Goal: Communication & Community: Answer question/provide support

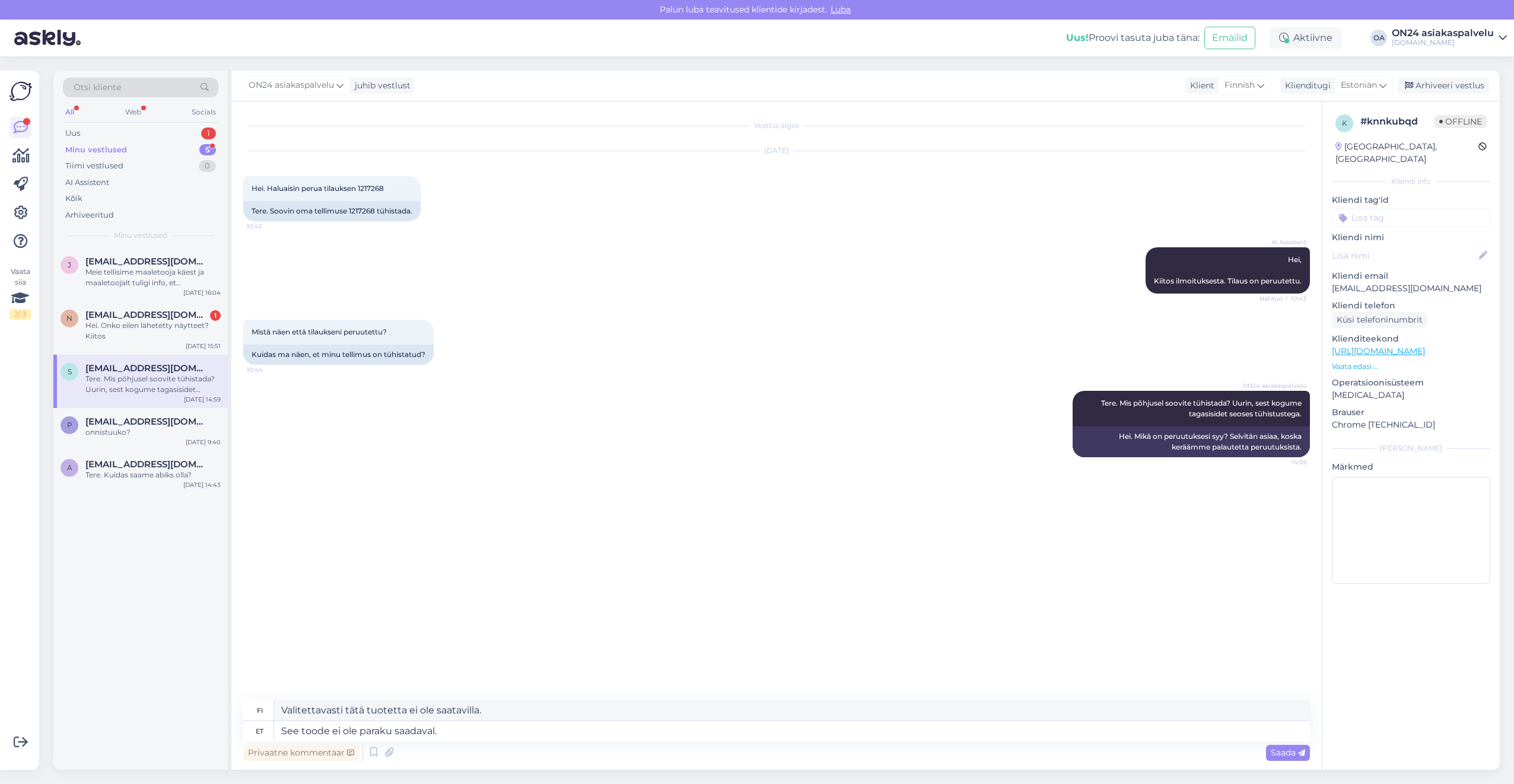
click at [126, 151] on div "Minu vestlused 5" at bounding box center [141, 150] width 156 height 16
drag, startPoint x: 459, startPoint y: 734, endPoint x: 252, endPoint y: 735, distance: 207.0
click at [252, 735] on div "et See toode ei ole paraku saadaval." at bounding box center [777, 731] width 1067 height 20
click at [101, 131] on div "Uus 1" at bounding box center [141, 133] width 156 height 16
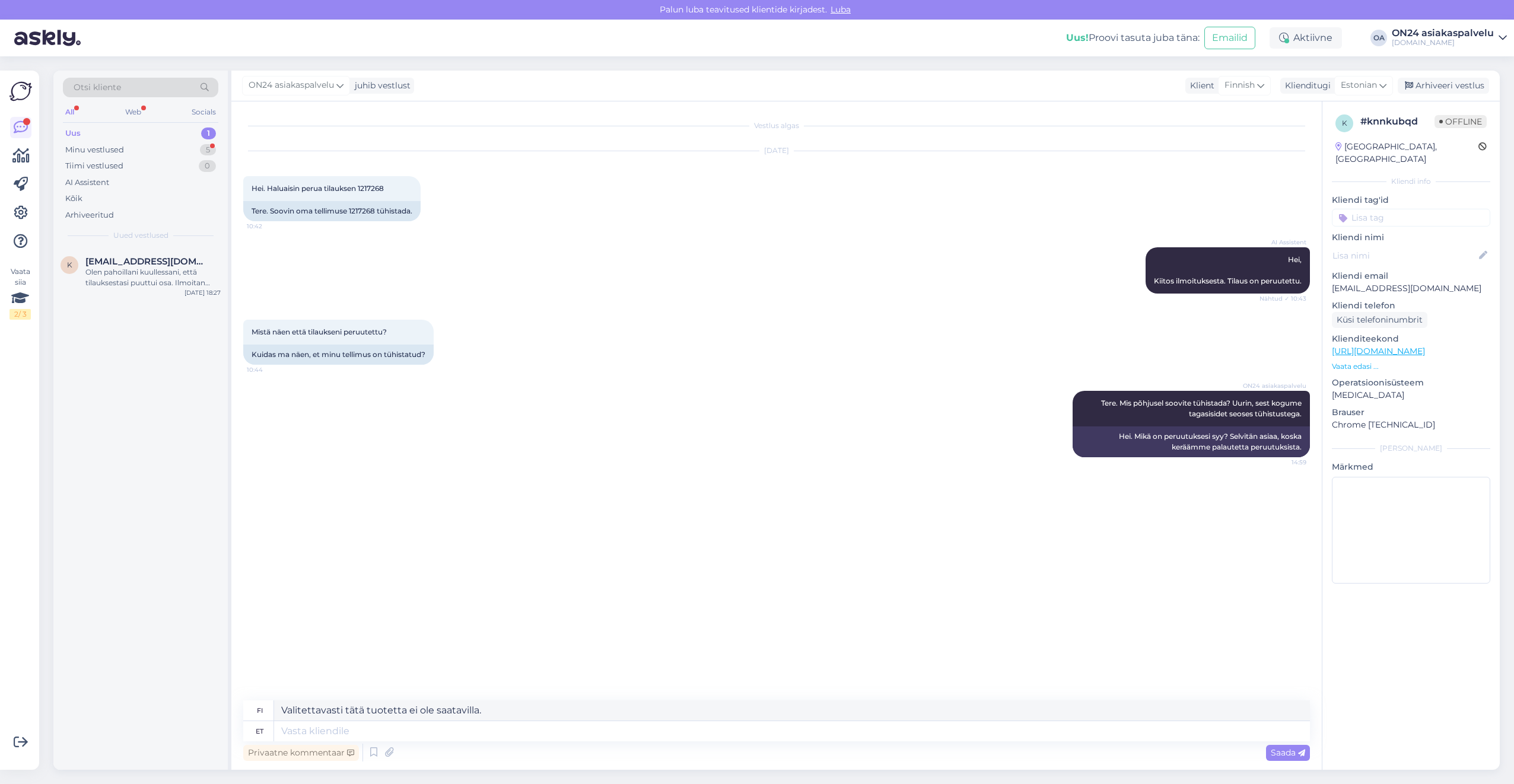
click at [107, 134] on div "Uus 1" at bounding box center [141, 133] width 156 height 16
click at [140, 272] on div "Olen pahoillani kuullessani, että tilauksestasi puuttui osa. Ilmoitan asiasta k…" at bounding box center [153, 278] width 135 height 21
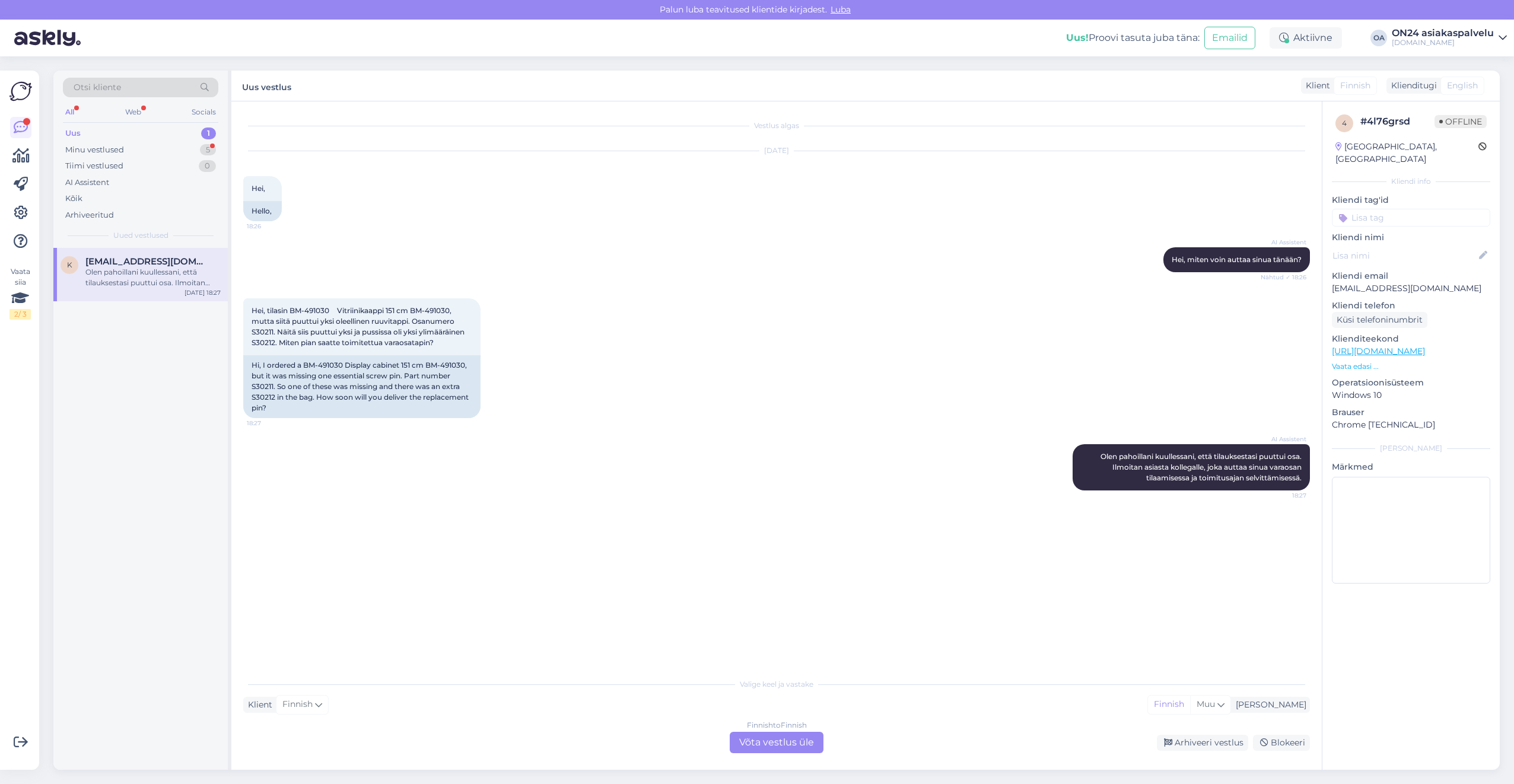
click at [770, 740] on div "Finnish to Finnish Võta vestlus üle" at bounding box center [777, 743] width 94 height 21
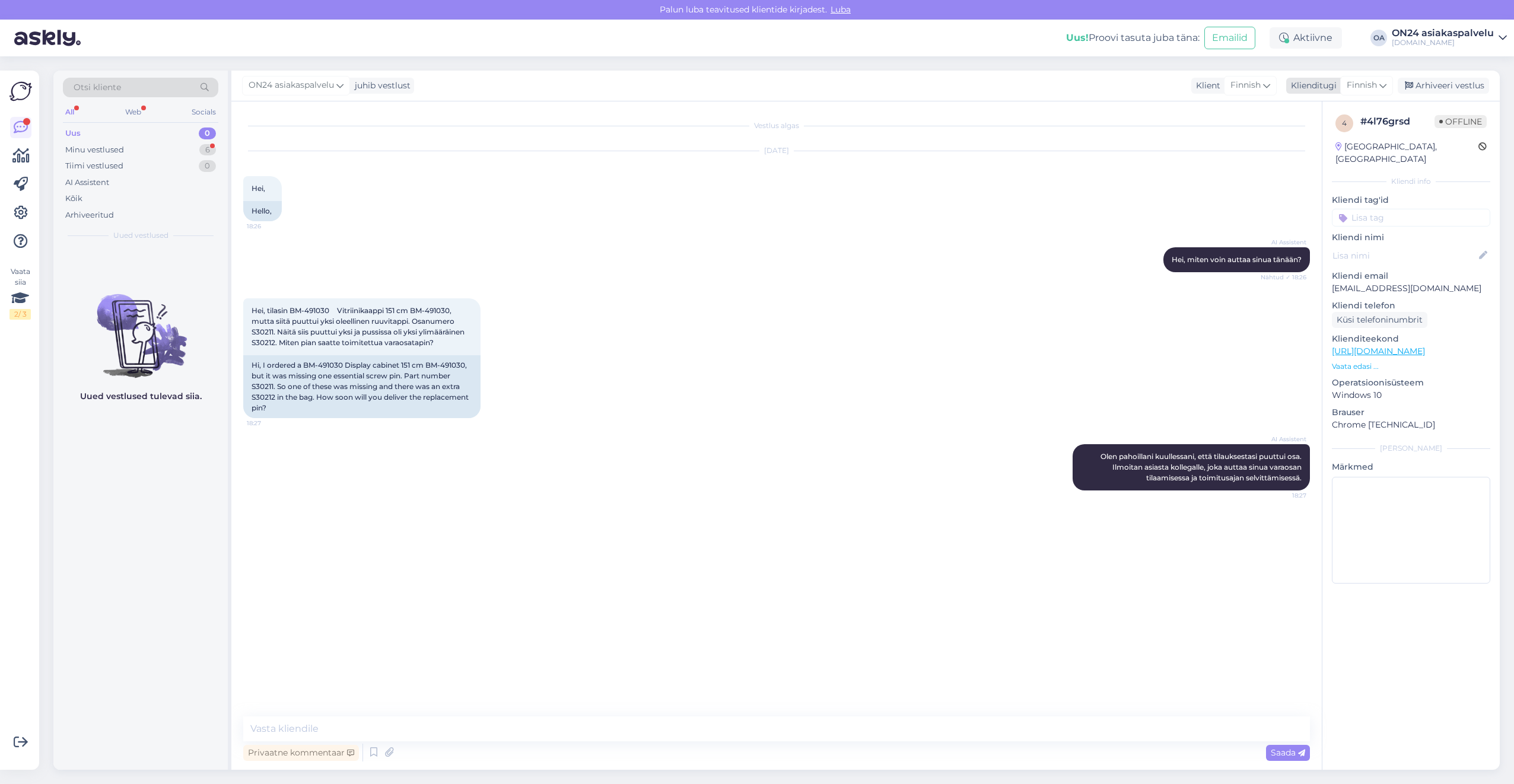
click at [1354, 84] on span "Finnish" at bounding box center [1362, 85] width 31 height 13
click at [1323, 143] on link "Estonian" at bounding box center [1340, 138] width 131 height 19
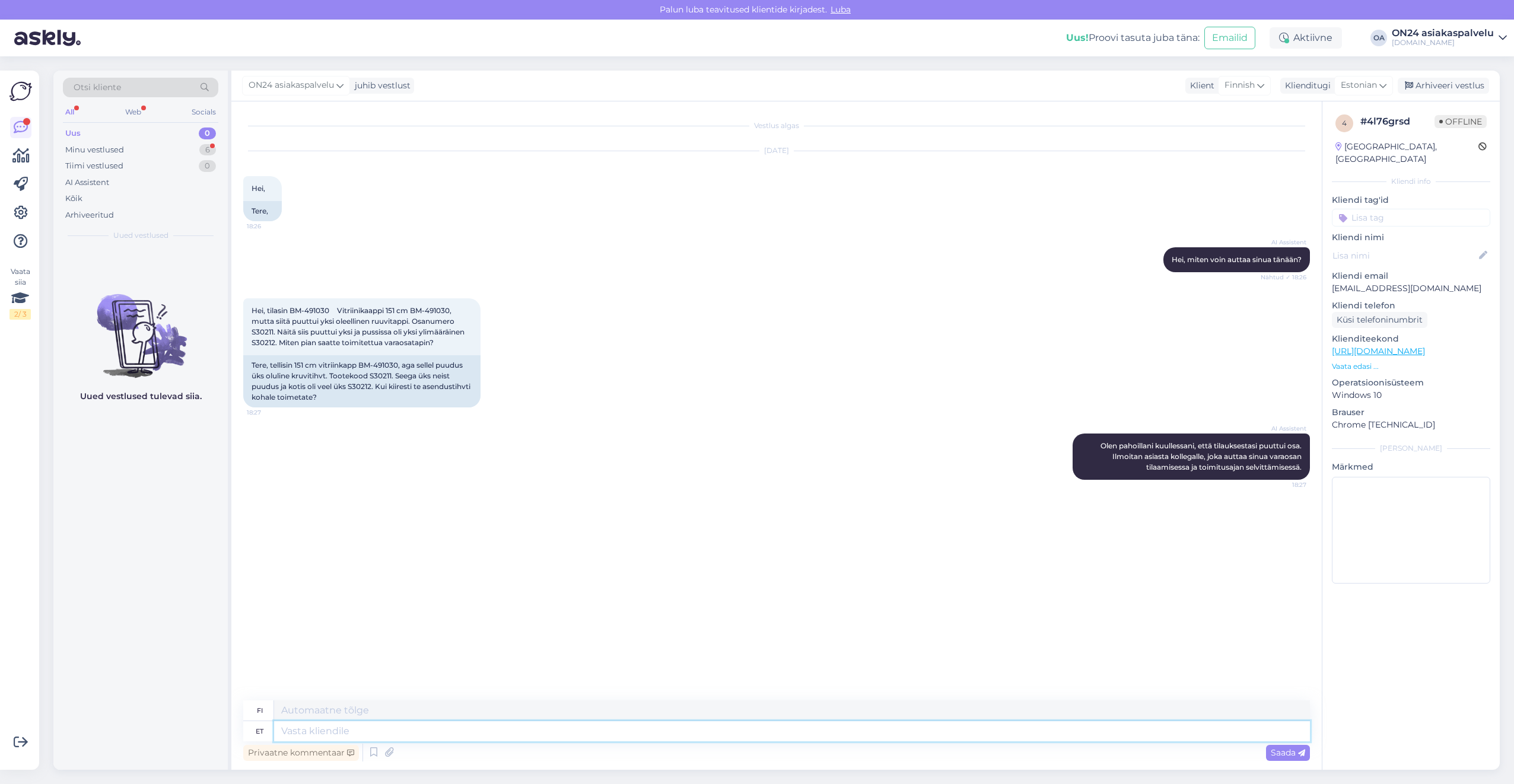
click at [365, 730] on textarea at bounding box center [792, 731] width 1036 height 20
type textarea "Tere."
type textarea "Hei."
type textarea "Tere. Palun k"
type textarea "Hei. Ole hyvä."
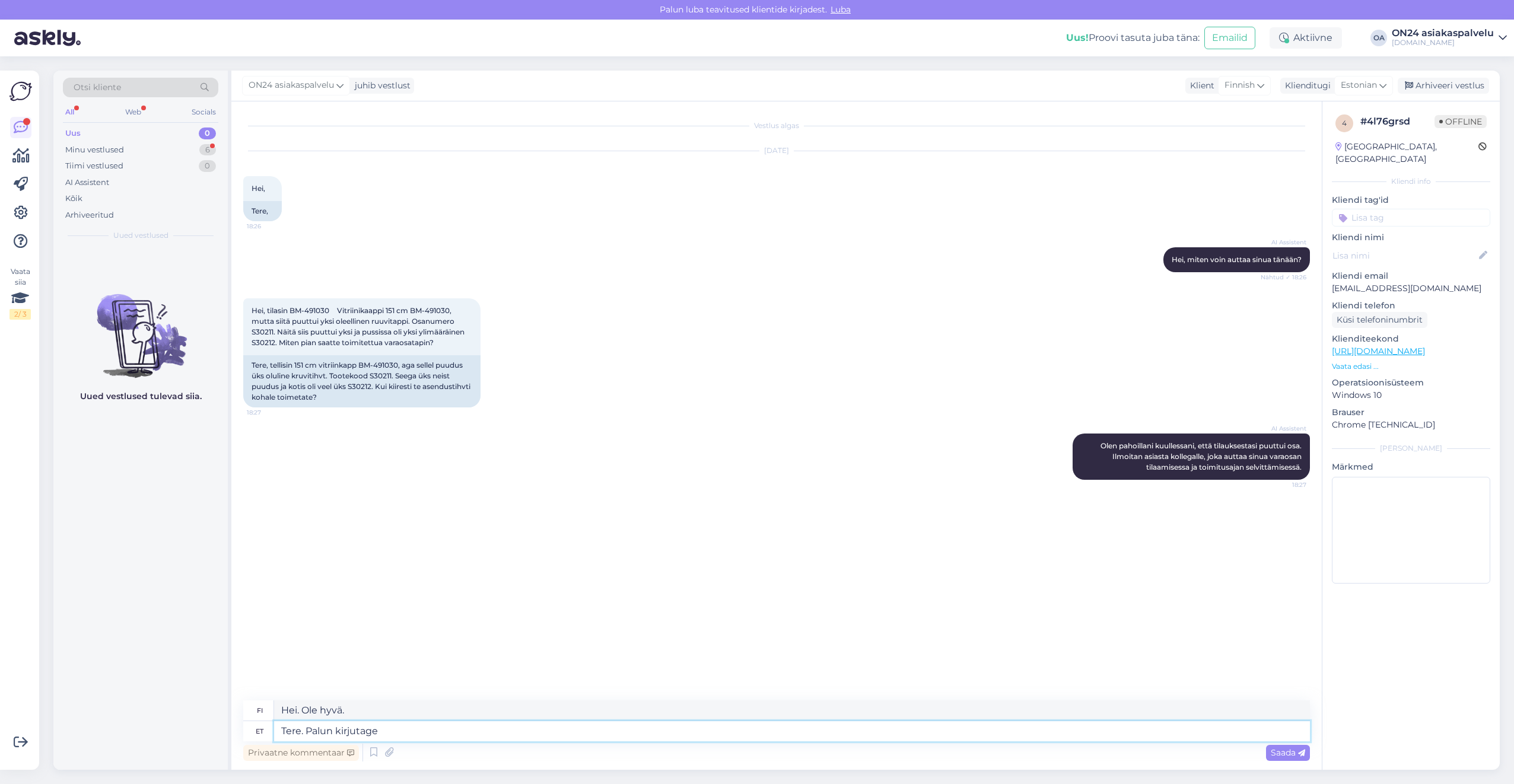
type textarea "Tere. Palun kirjutage"
type textarea "Hei. Kirjoita."
type textarea "Tere. Palun kirjutage info@"
type textarea "Hei. Kirjoita osoitteeseen info@"
type textarea "Tere. Palun kirjutage [EMAIL_ADDRESS][DOMAIN_NAME]"
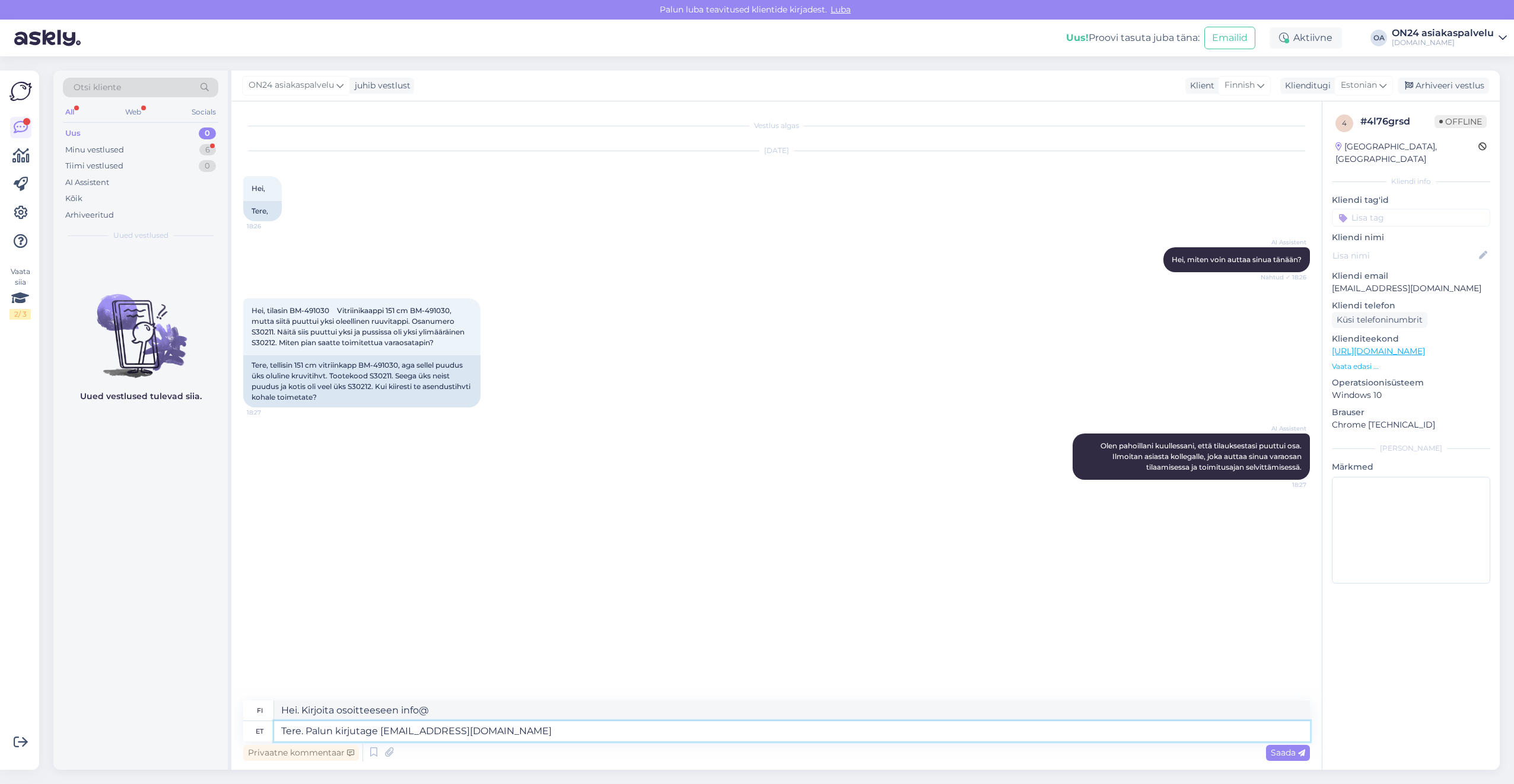
type textarea "Hei. Kirjoita osoitteeseen [EMAIL_ADDRESS][DOMAIN_NAME]"
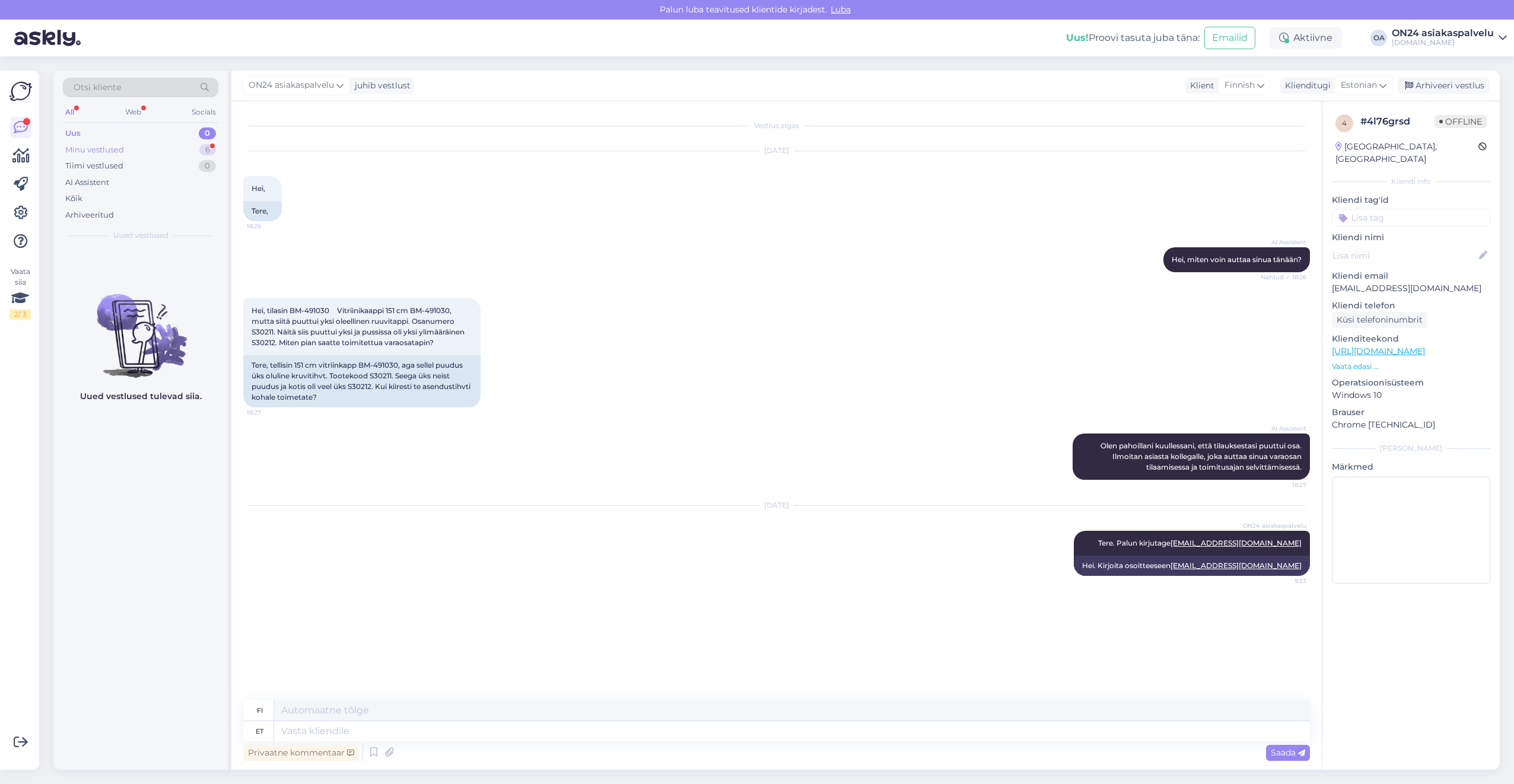
click at [106, 148] on div "Minu vestlused" at bounding box center [94, 150] width 59 height 12
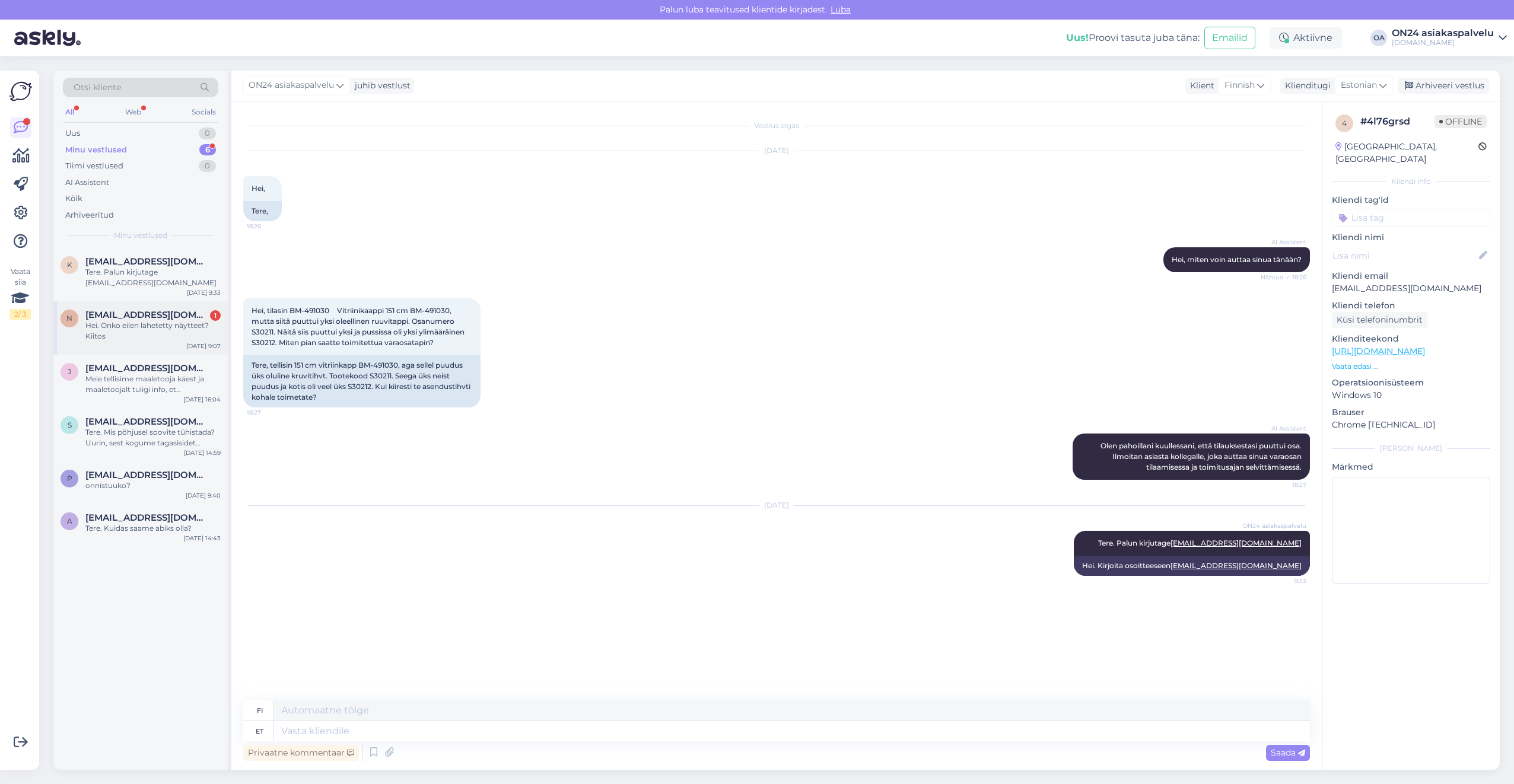
click at [133, 310] on span "[EMAIL_ADDRESS][DOMAIN_NAME]" at bounding box center [147, 315] width 124 height 11
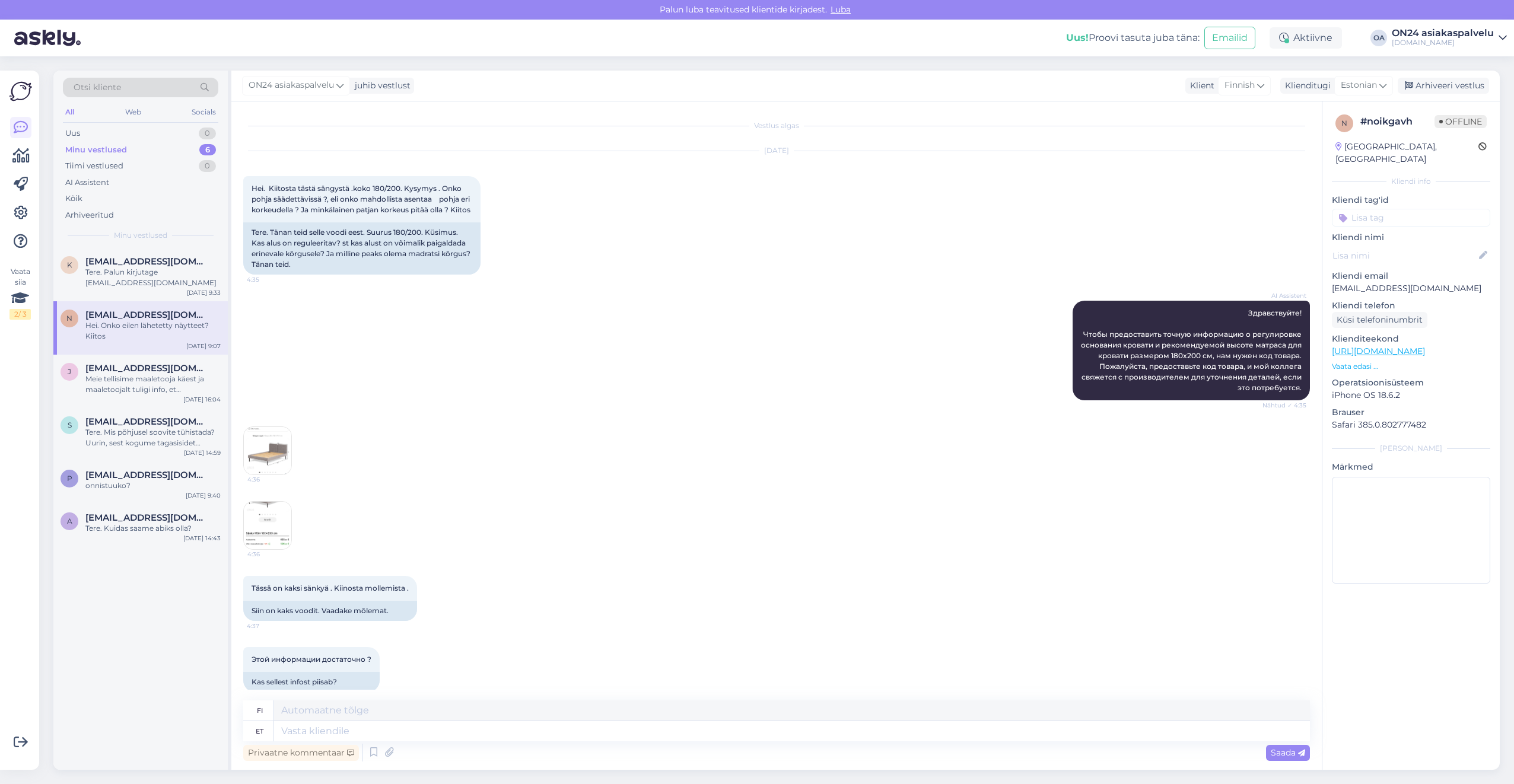
scroll to position [2113, 0]
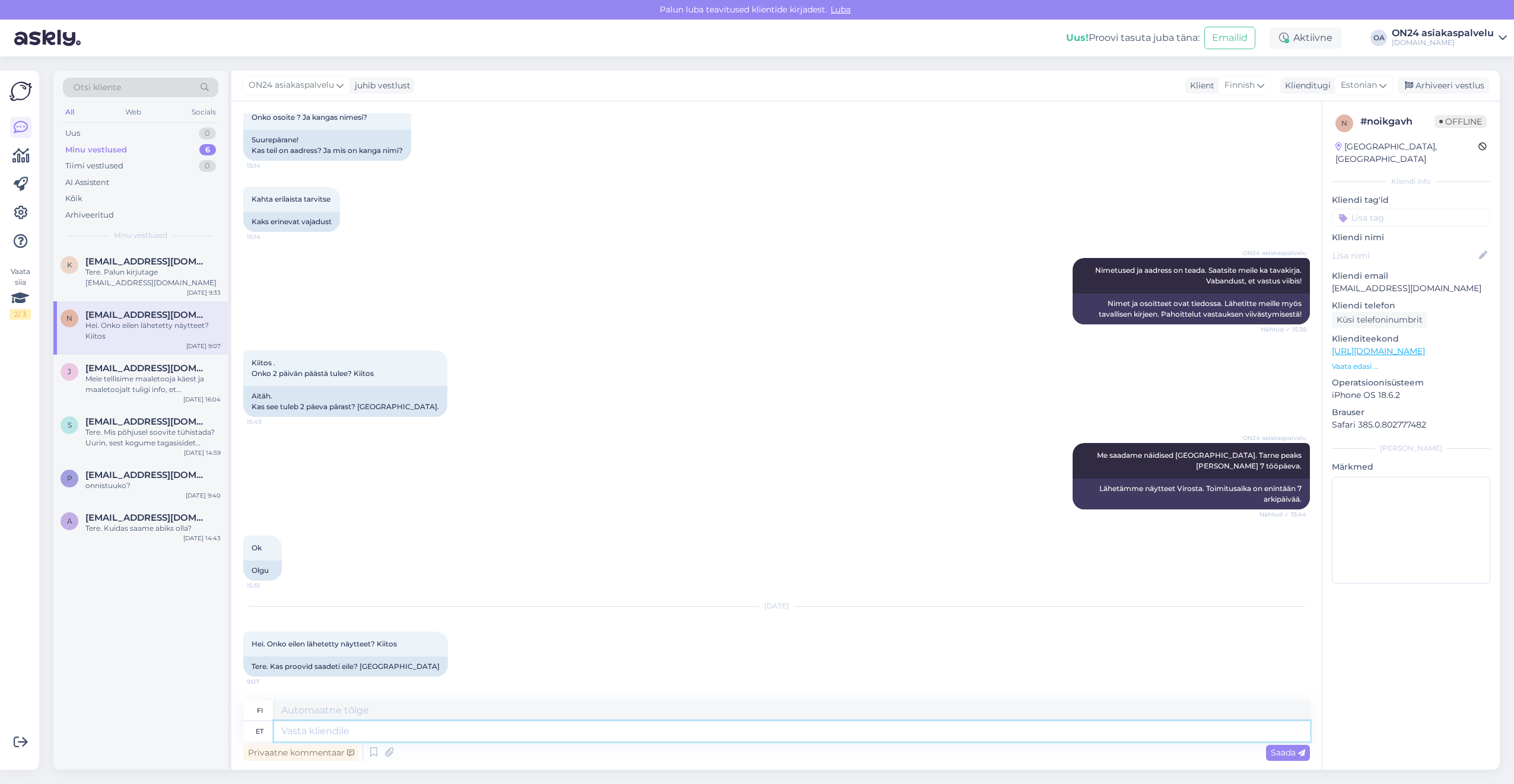
click at [308, 736] on textarea at bounding box center [792, 731] width 1036 height 20
type textarea "Tere."
type textarea "Hei."
type textarea "Tere. [GEOGRAPHIC_DATA]."
type textarea "Hei. [GEOGRAPHIC_DATA]."
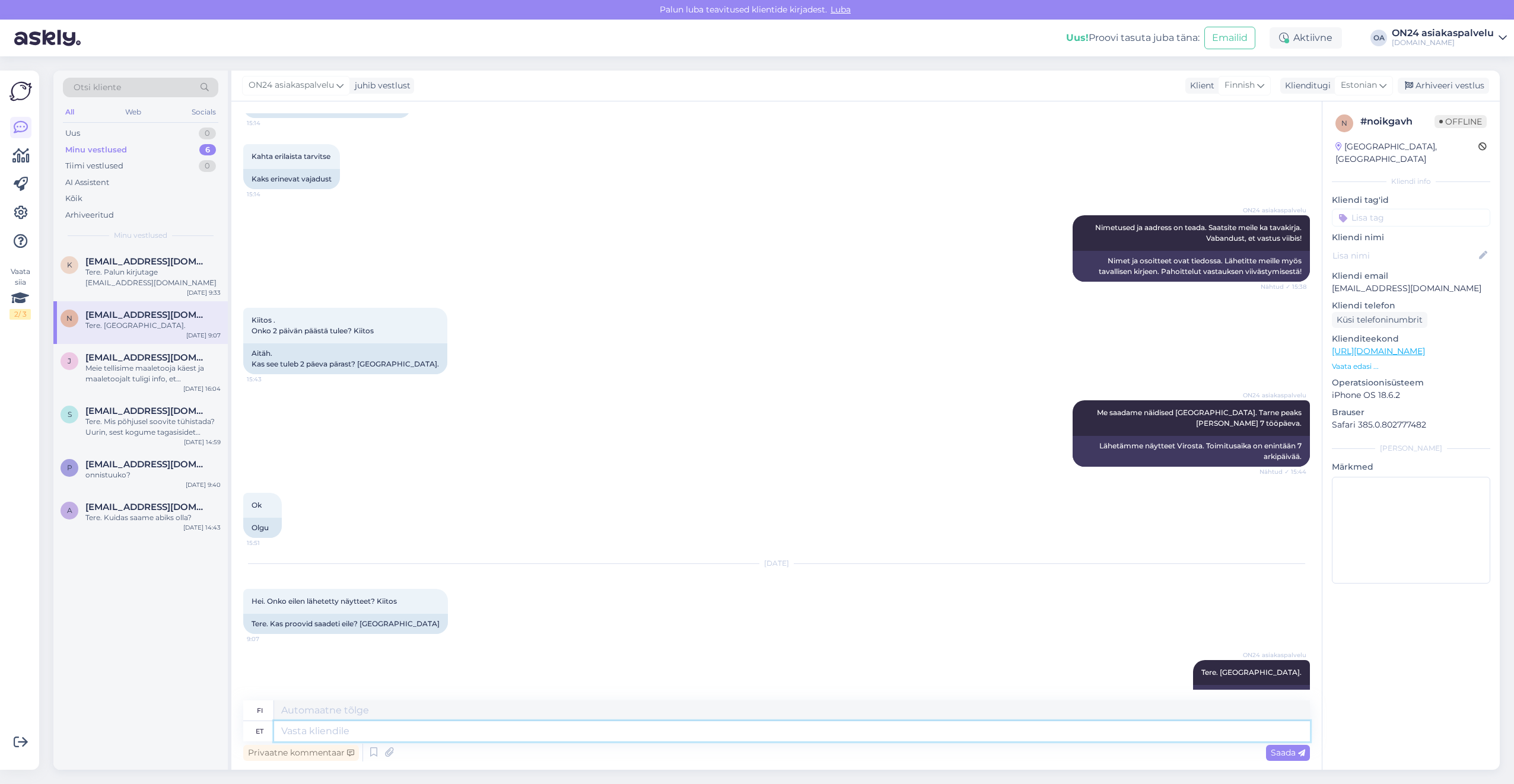
scroll to position [2184, 0]
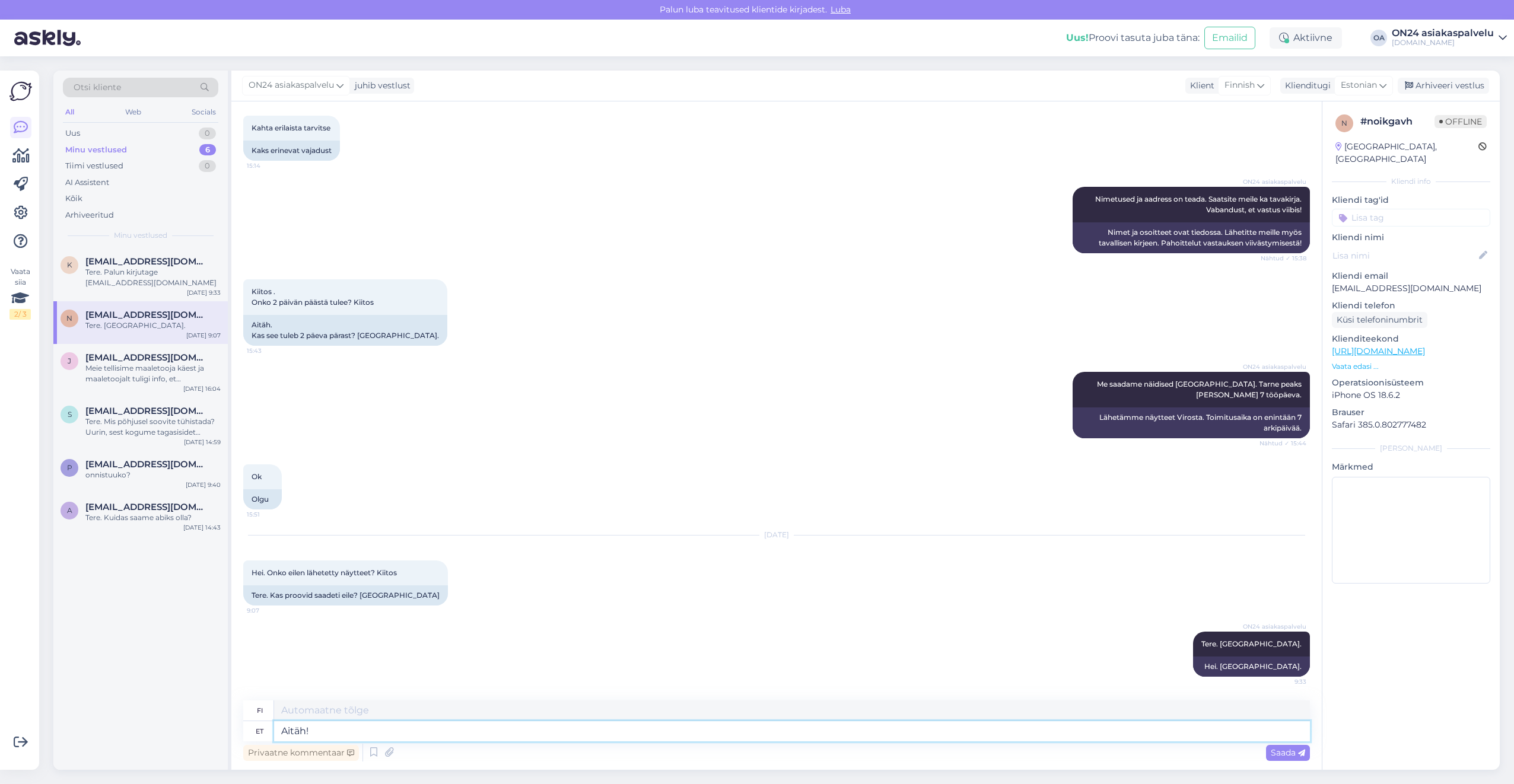
type textarea "Aitäh! T"
type textarea "Kiitos!"
type textarea "Aitäh! Tellimus on"
type textarea "Kiitos! Tilaus"
type textarea "Aitäh! Tellimus on end"
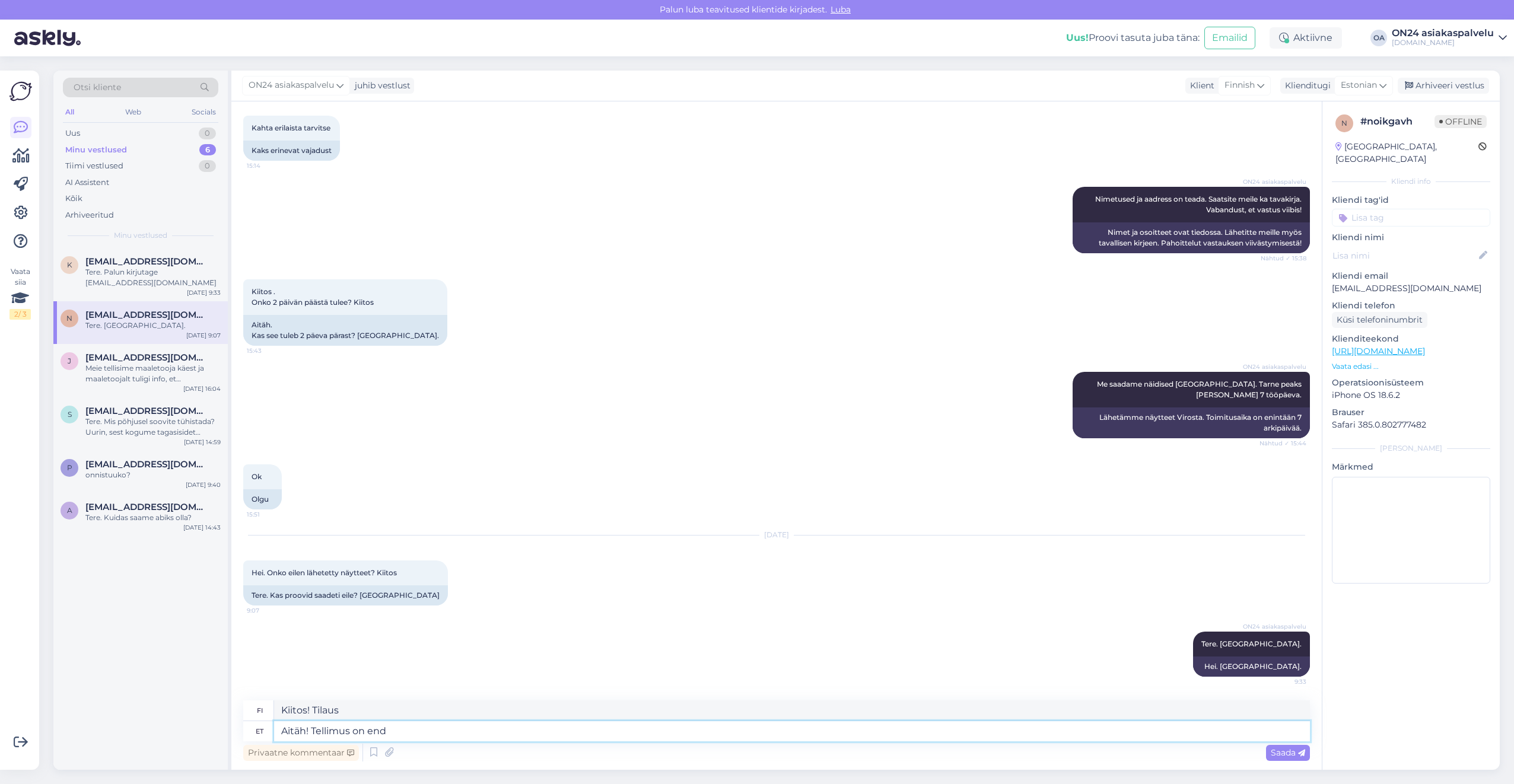
type textarea "Kiitos! Tilaus on"
type textarea "Aitäh! Tellimus on endiselt tö"
type textarea "Kiitos! Tilaus on edelleen voimassa."
type textarea "Aitäh! Tellimus on endiselt töös."
type textarea "Kiitos! Tilaus on vielä käsittelyssä."
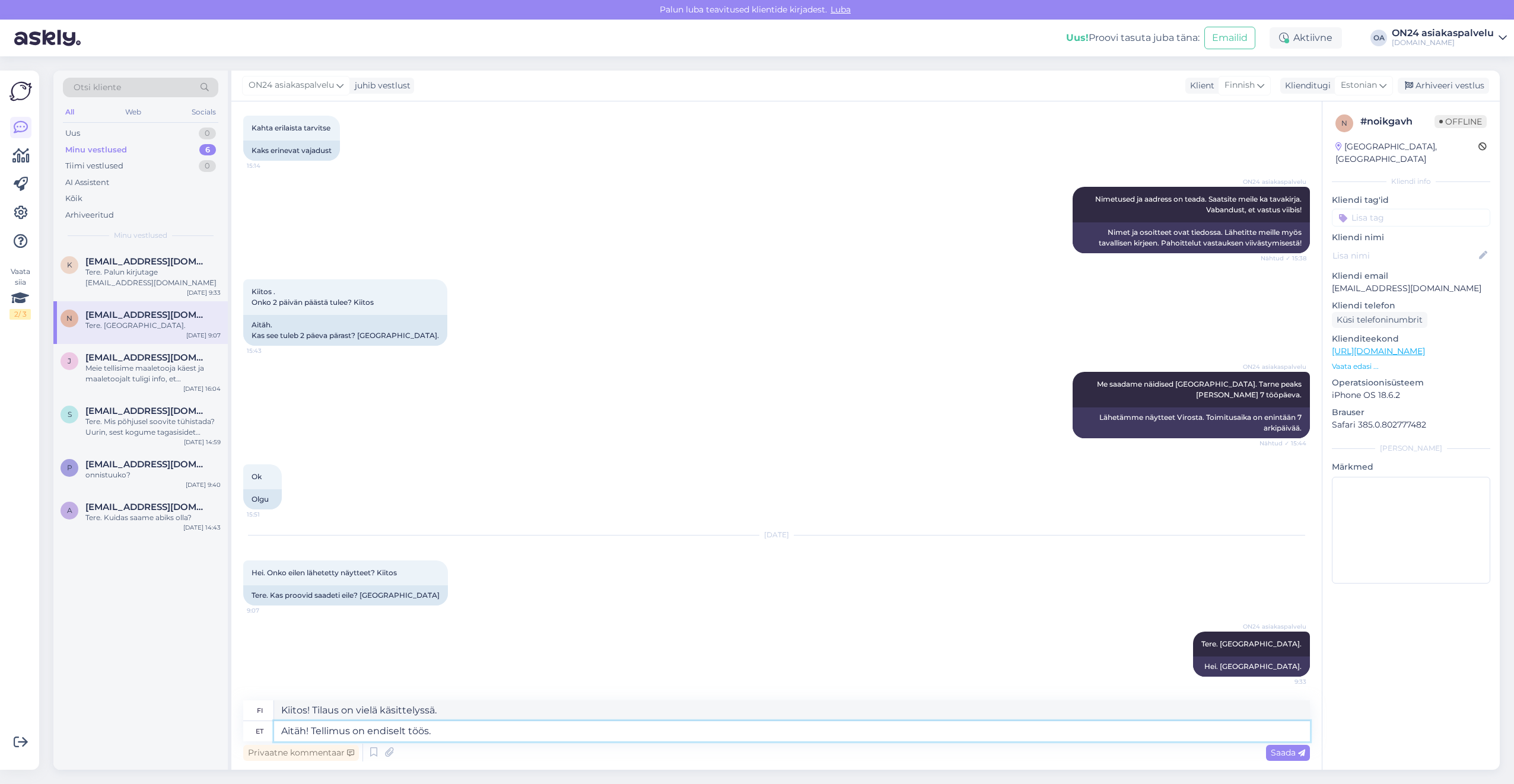
type textarea "Aitäh! Tellimus on endiselt töös."
drag, startPoint x: 464, startPoint y: 708, endPoint x: 228, endPoint y: 703, distance: 236.1
click at [228, 703] on div "Otsi kliente All Web Socials Uus 0 Minu vestlused 6 Tiimi vestlused 0 AI Assist…" at bounding box center [776, 420] width 1447 height 699
